Goal: Transaction & Acquisition: Purchase product/service

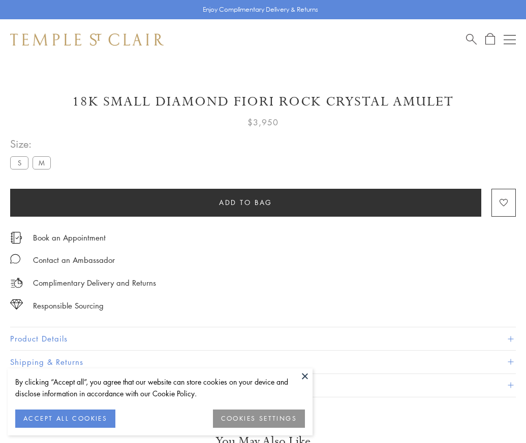
scroll to position [20, 0]
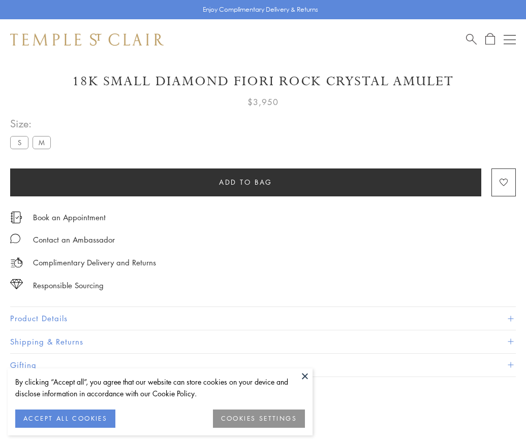
click at [245, 182] on span "Add to bag" at bounding box center [245, 182] width 53 height 11
